Goal: Information Seeking & Learning: Learn about a topic

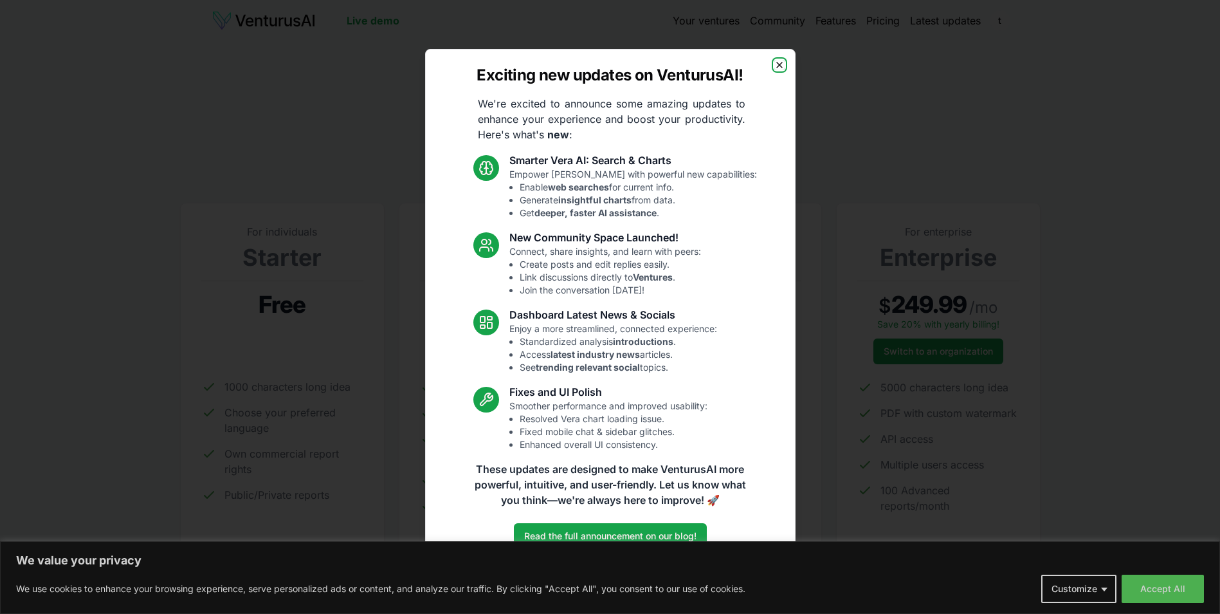
click at [782, 64] on icon "button" at bounding box center [780, 65] width 10 height 10
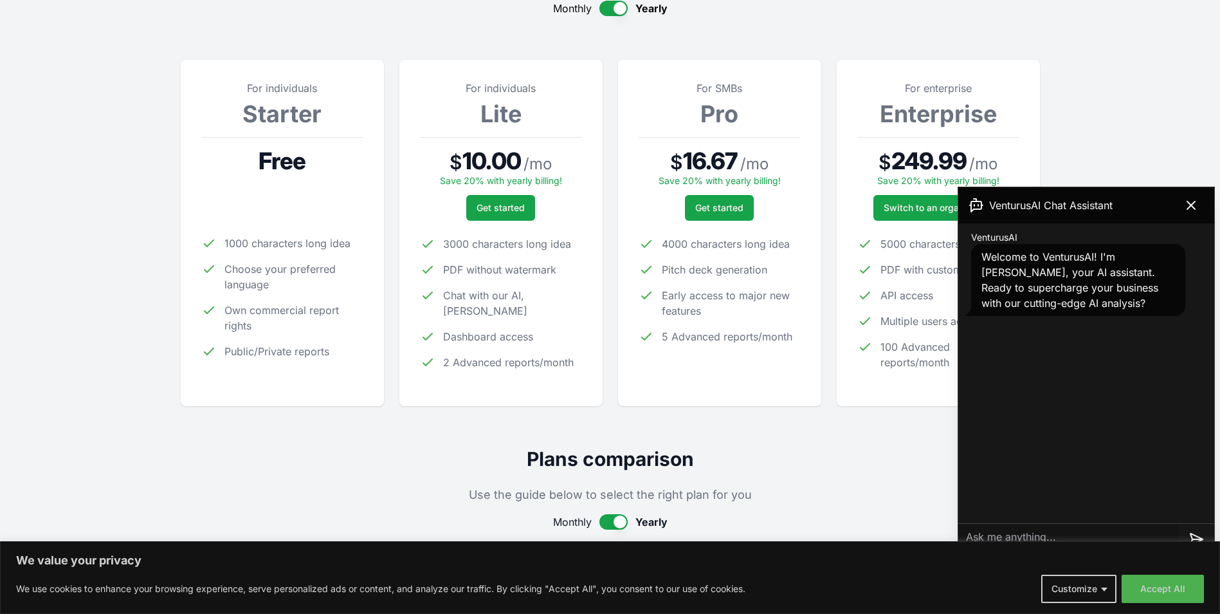
scroll to position [148, 0]
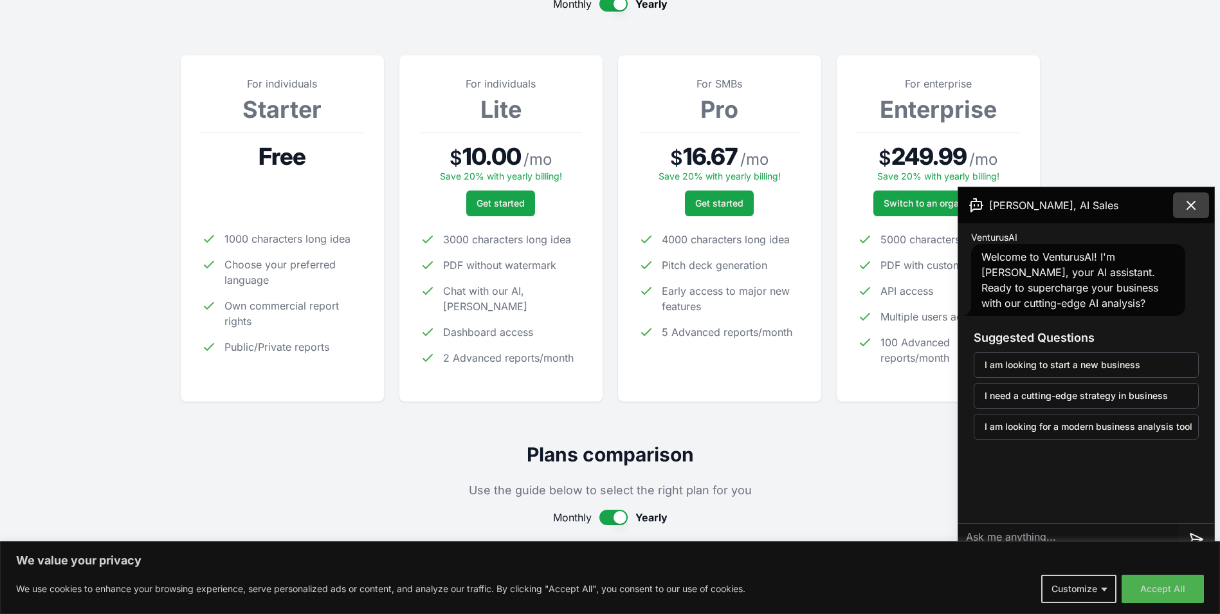
click at [1191, 209] on icon at bounding box center [1191, 205] width 15 height 15
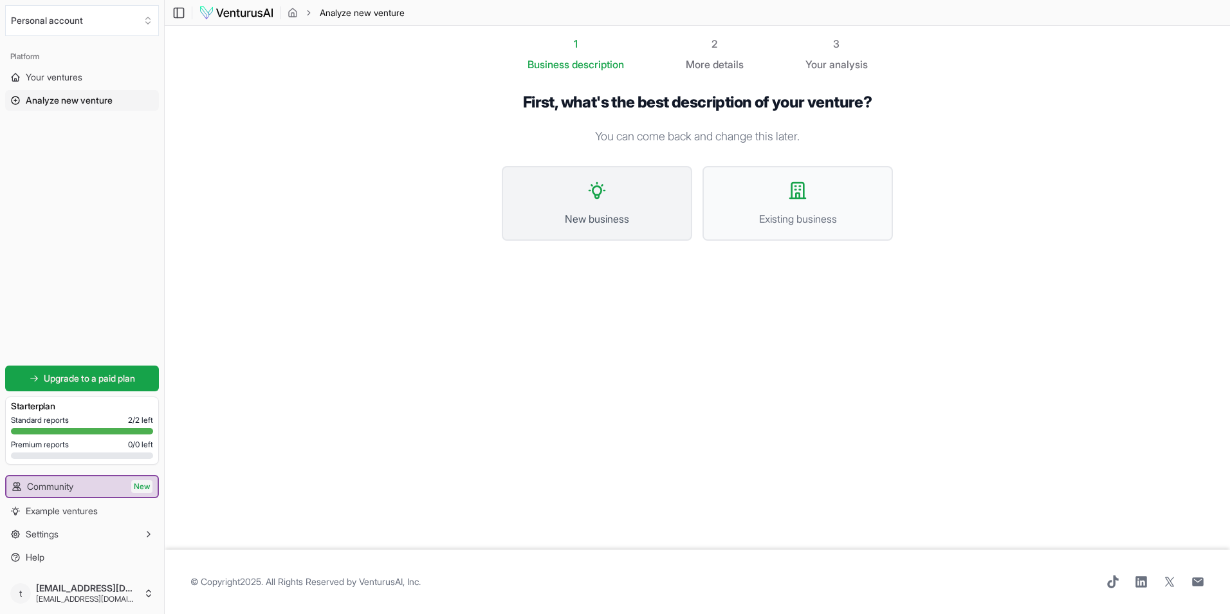
click at [587, 220] on span "New business" at bounding box center [597, 218] width 162 height 15
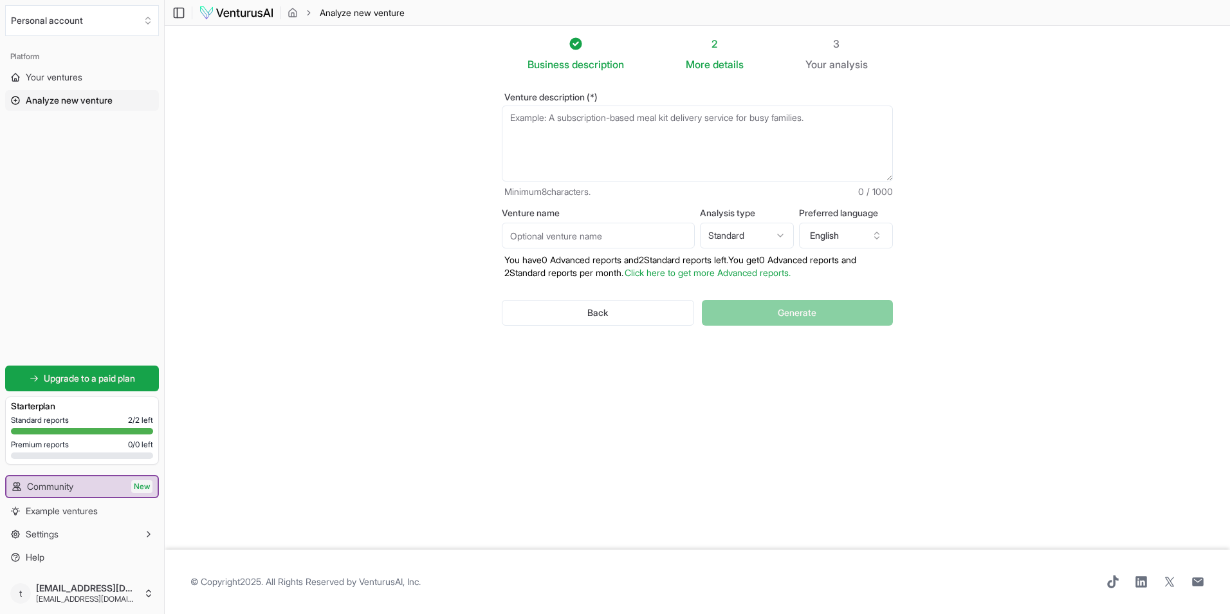
click at [627, 109] on textarea "Venture description (*)" at bounding box center [697, 144] width 391 height 76
click at [605, 119] on textarea "I am looking to start a wellness coaching program" at bounding box center [697, 144] width 391 height 76
type textarea "I am looking to start a wellness coaching program"
click at [593, 233] on input "Venture name" at bounding box center [598, 236] width 193 height 26
click at [738, 311] on button "Generate" at bounding box center [797, 313] width 191 height 26
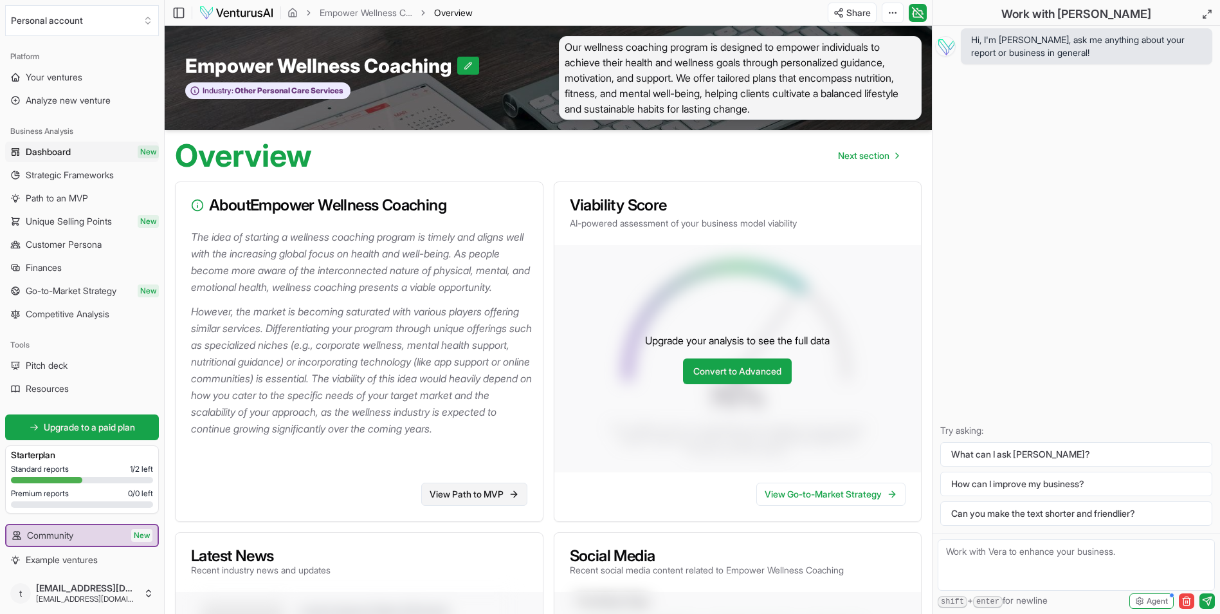
click at [471, 506] on link "View Path to MVP" at bounding box center [474, 494] width 106 height 23
click at [869, 152] on span "Next section" at bounding box center [863, 155] width 51 height 13
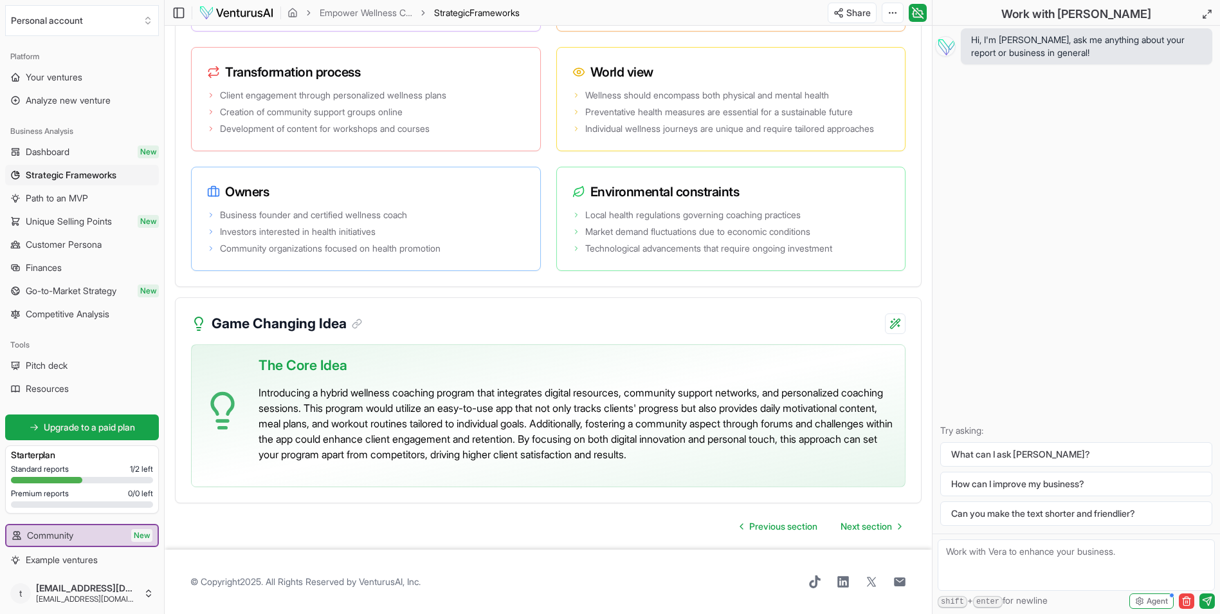
scroll to position [2588, 0]
click at [869, 528] on span "Next section" at bounding box center [866, 526] width 51 height 13
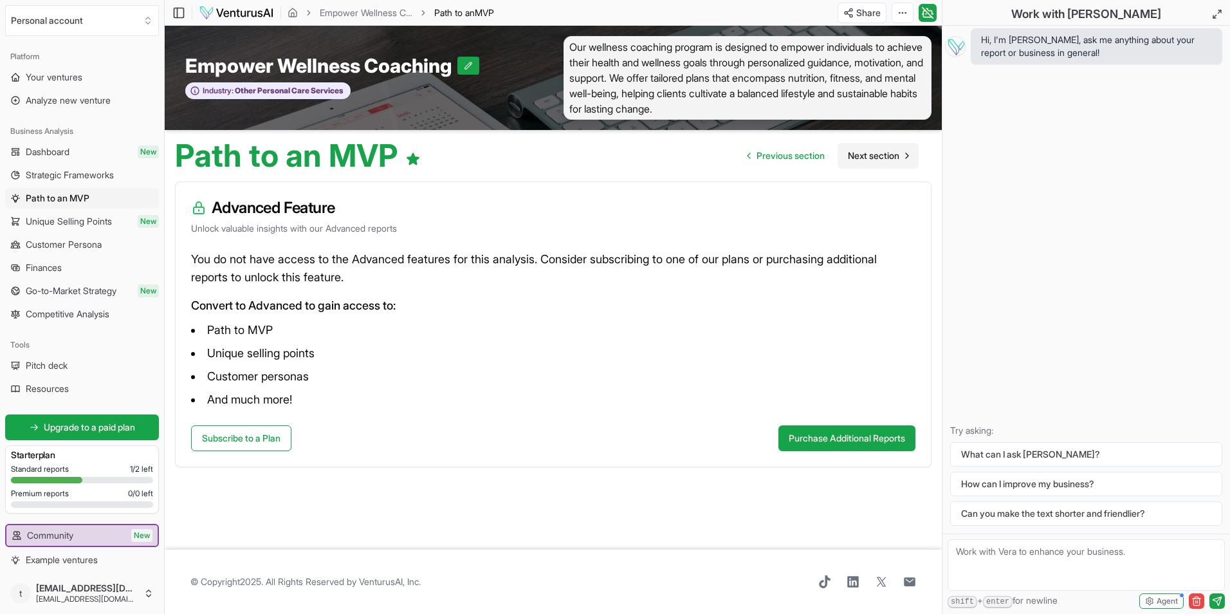
click at [880, 158] on span "Next section" at bounding box center [873, 155] width 51 height 13
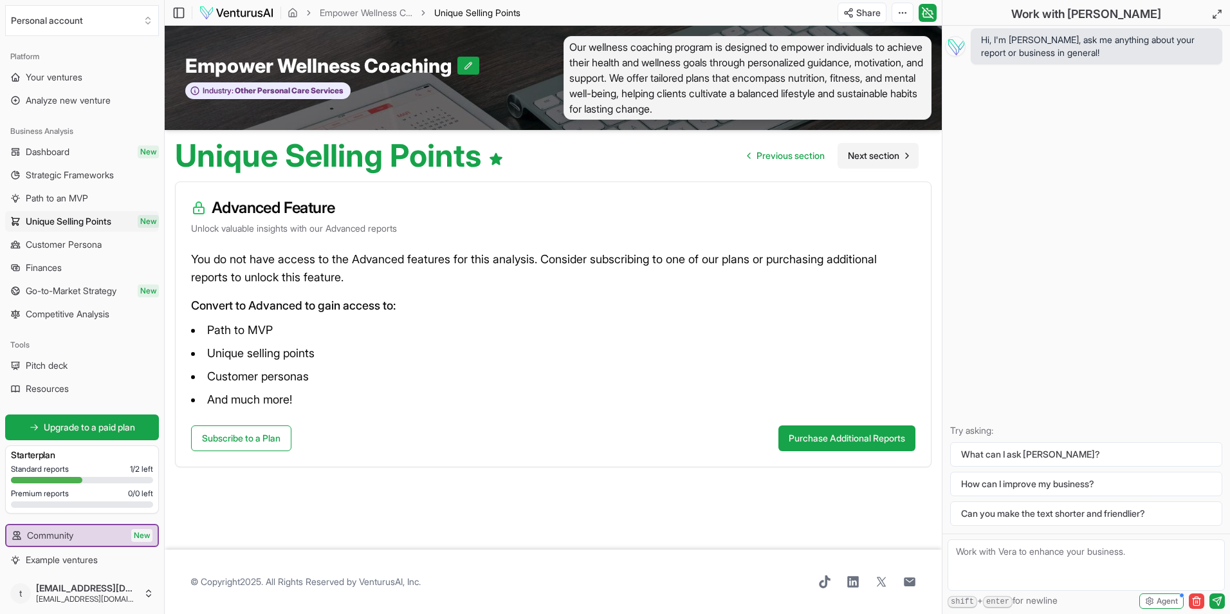
click at [869, 158] on span "Next section" at bounding box center [873, 155] width 51 height 13
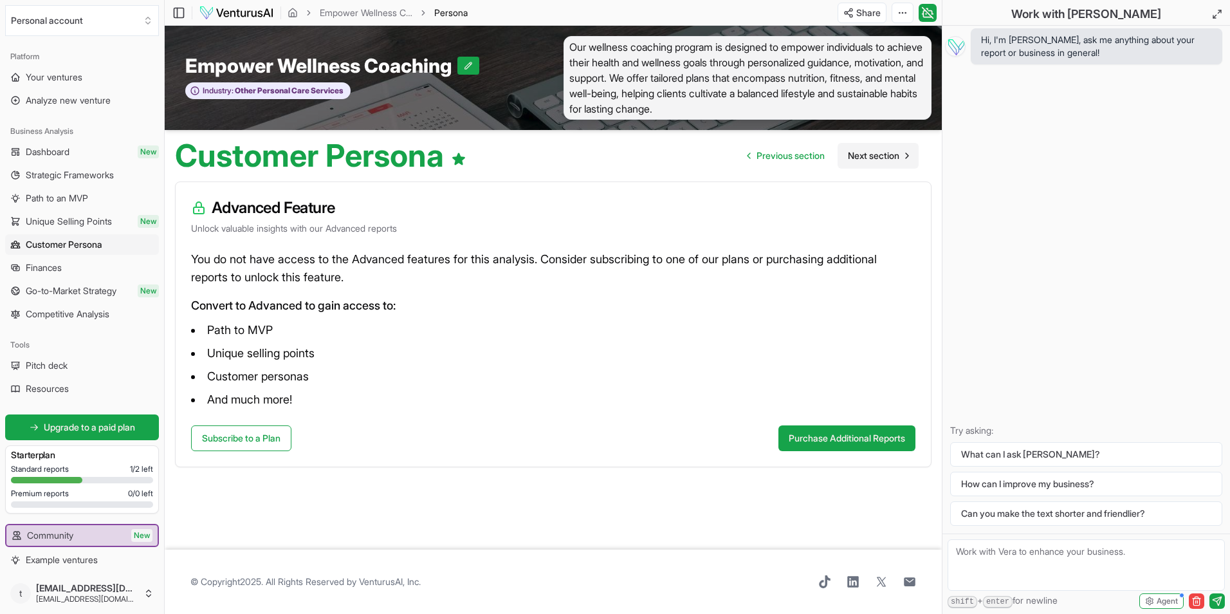
click at [888, 159] on span "Next section" at bounding box center [873, 155] width 51 height 13
click at [877, 157] on span "Next section" at bounding box center [873, 155] width 51 height 13
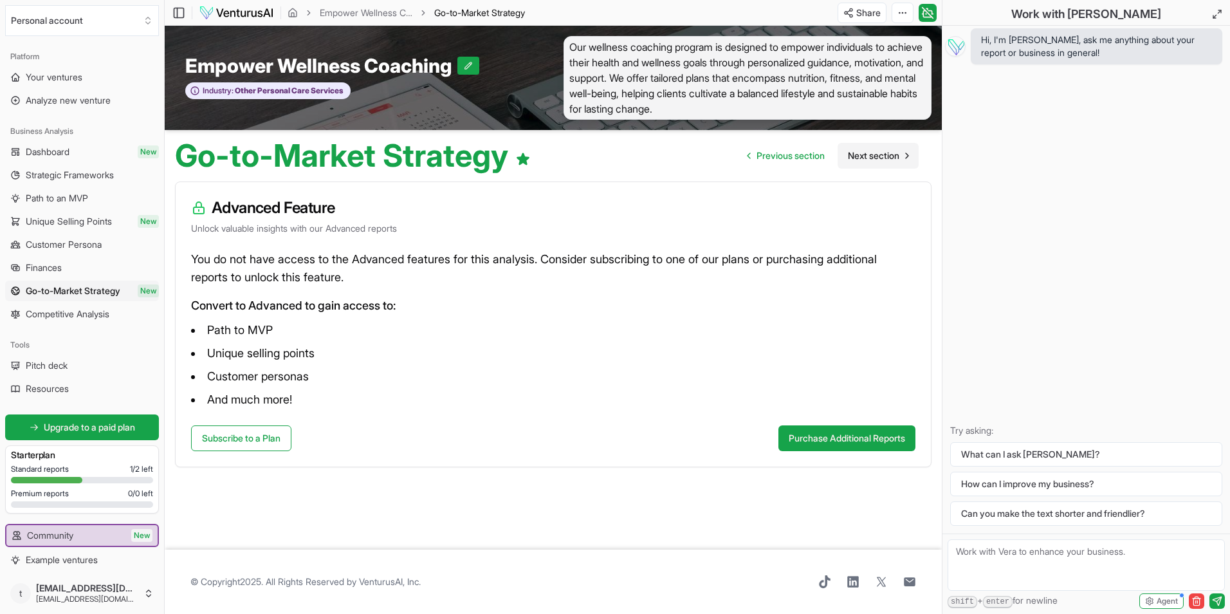
click at [879, 156] on span "Next section" at bounding box center [873, 155] width 51 height 13
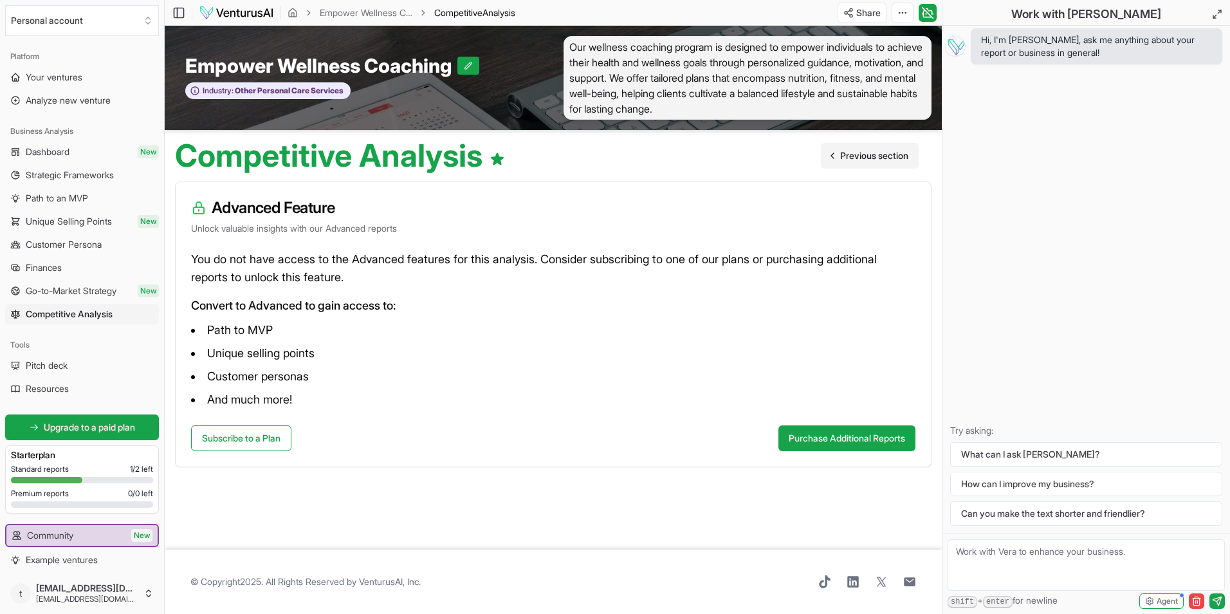
click at [881, 156] on span "Previous section" at bounding box center [874, 155] width 68 height 13
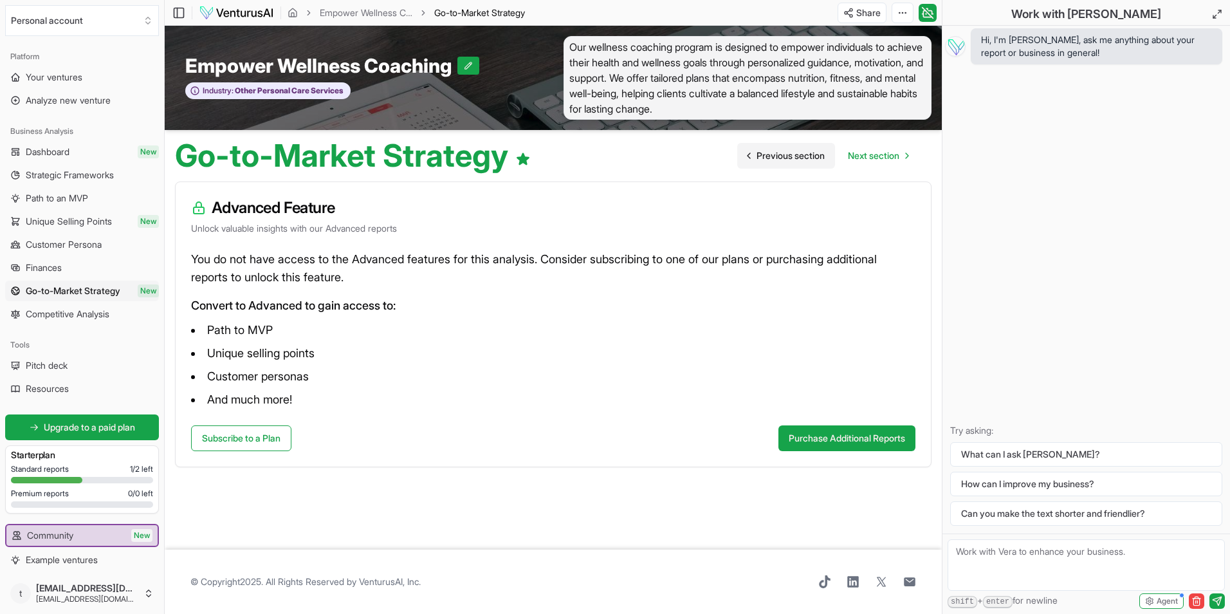
click at [774, 156] on span "Previous section" at bounding box center [791, 155] width 68 height 13
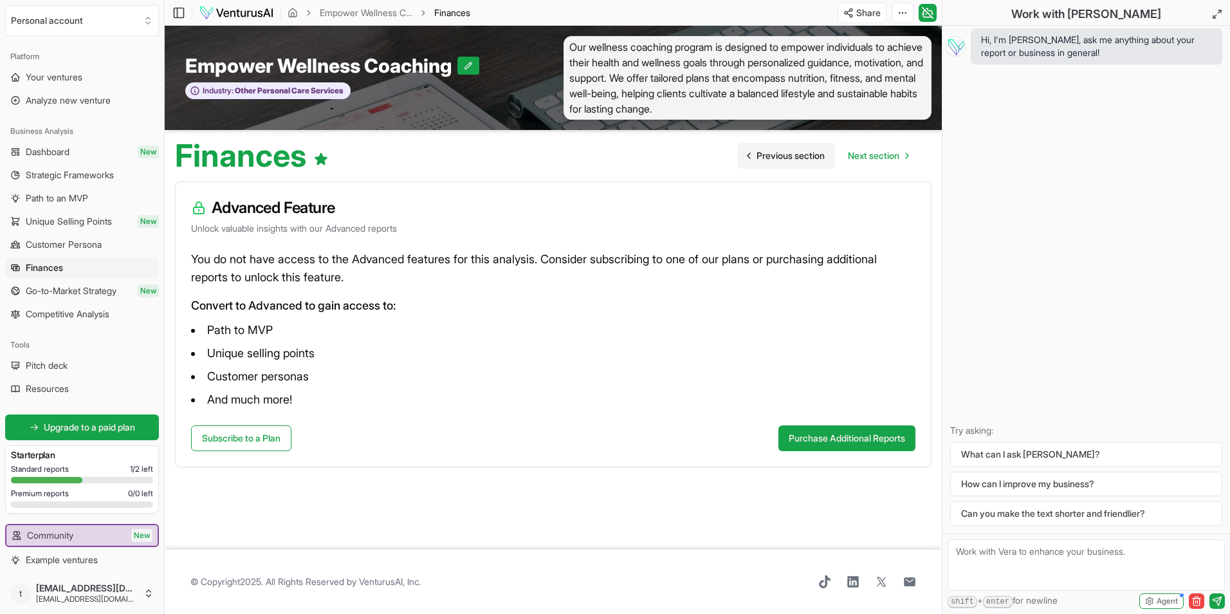
click at [783, 158] on span "Previous section" at bounding box center [791, 155] width 68 height 13
click at [777, 156] on span "Previous section" at bounding box center [791, 155] width 68 height 13
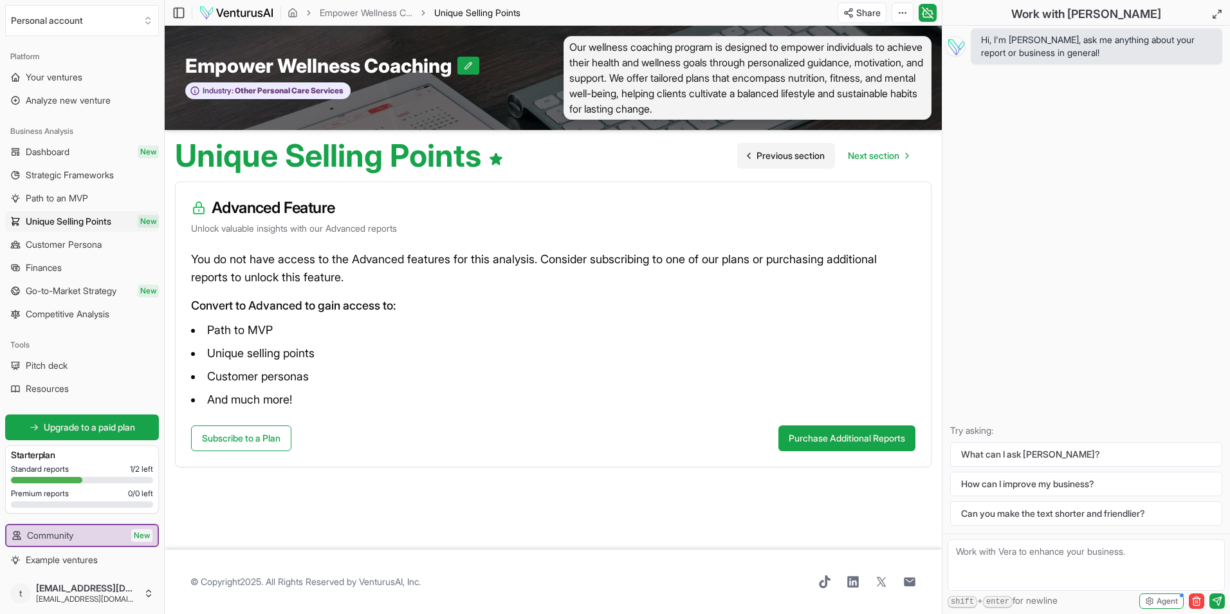
click at [780, 156] on span "Previous section" at bounding box center [791, 155] width 68 height 13
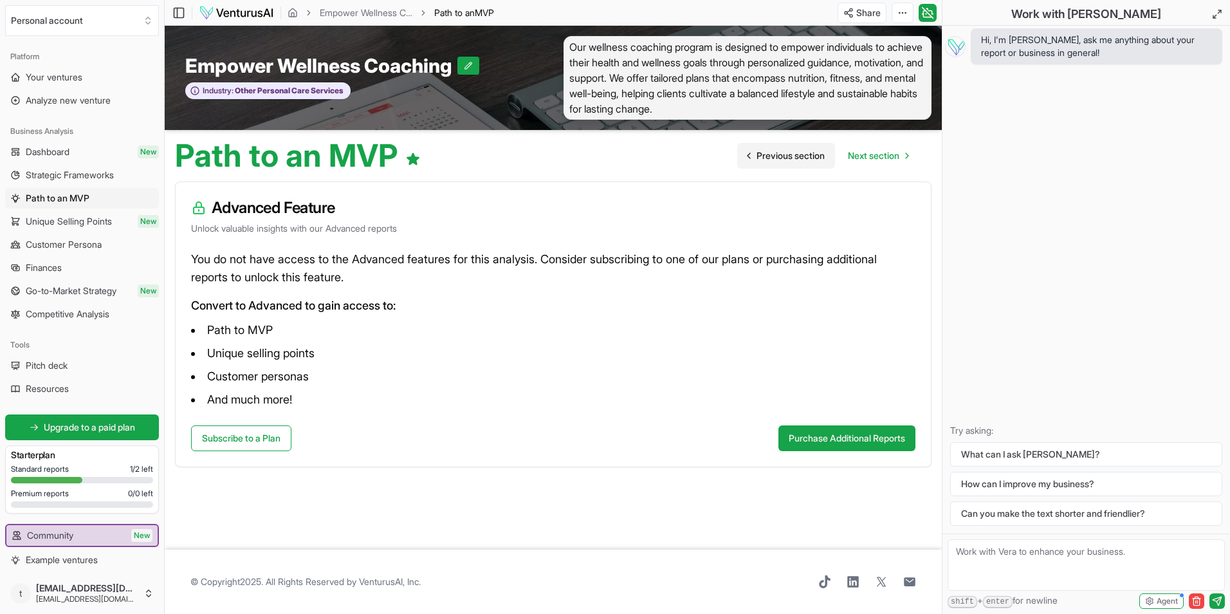
click at [778, 158] on span "Previous section" at bounding box center [791, 155] width 68 height 13
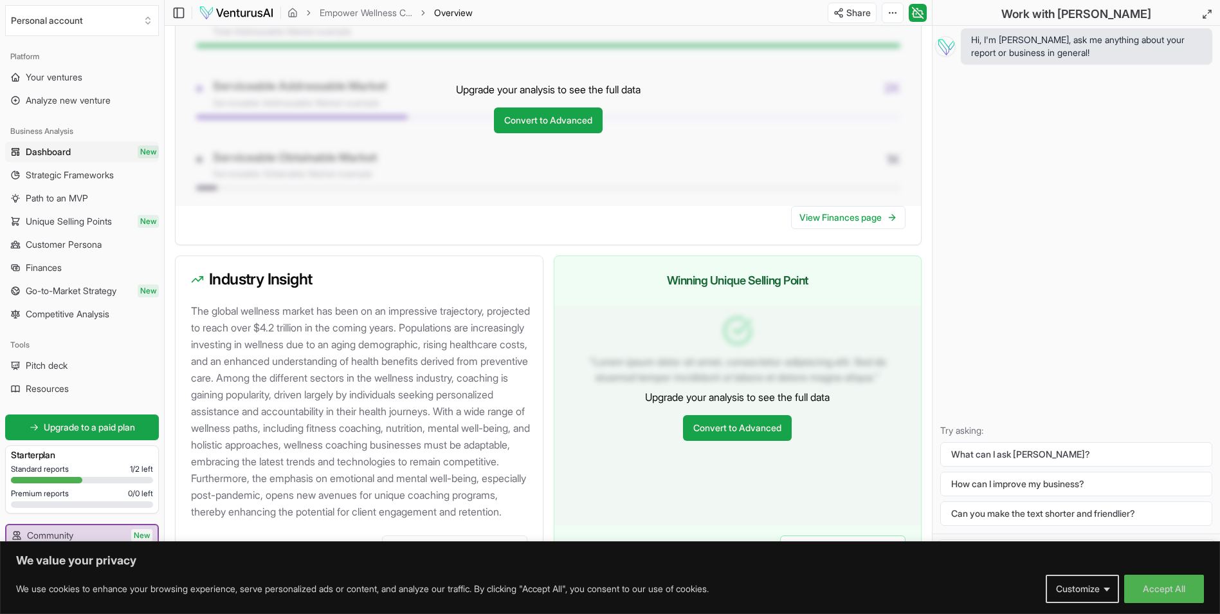
scroll to position [1162, 0]
